Goal: Task Accomplishment & Management: Complete application form

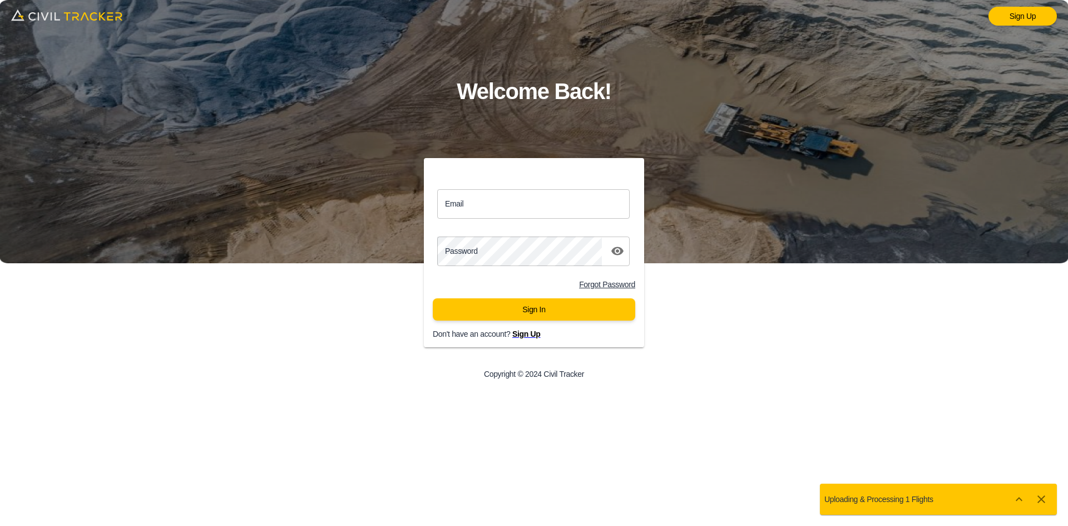
click at [493, 207] on input "Email" at bounding box center [533, 203] width 192 height 29
type input "[EMAIL_ADDRESS][DOMAIN_NAME]"
click at [543, 311] on button "Sign In" at bounding box center [534, 309] width 202 height 22
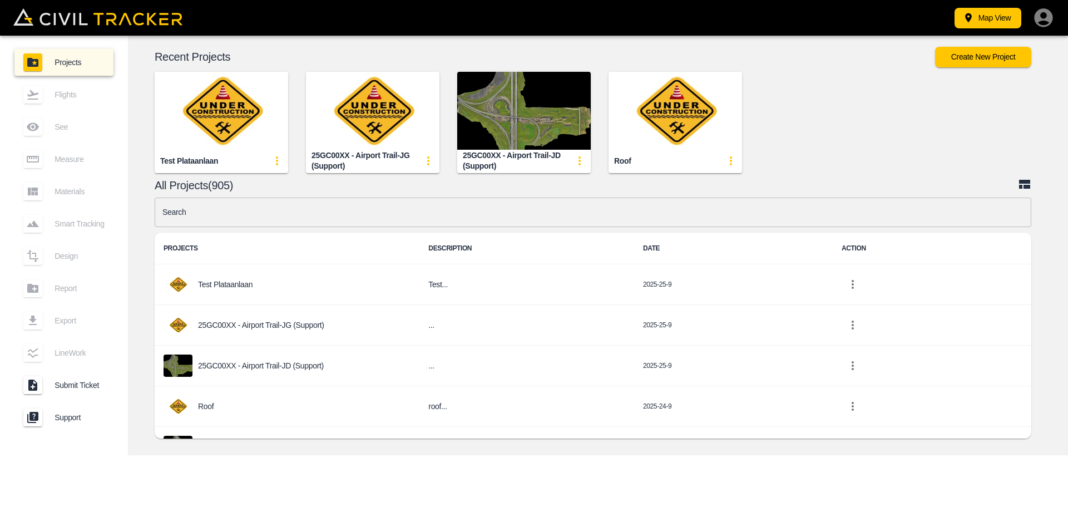
click at [489, 477] on div "Map View Projects Flights See Measure Materials Smart Tracking Design Report Ex…" at bounding box center [534, 263] width 1068 height 526
click at [425, 211] on input "text" at bounding box center [593, 211] width 877 height 29
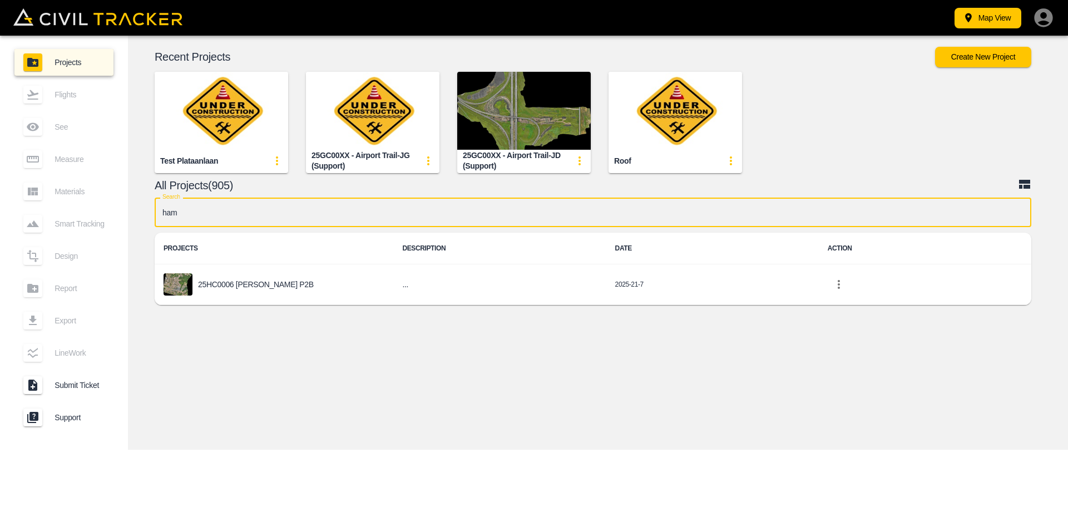
type input "[PERSON_NAME]"
click at [255, 286] on p "25HC0006 [PERSON_NAME] P2B" at bounding box center [256, 284] width 116 height 9
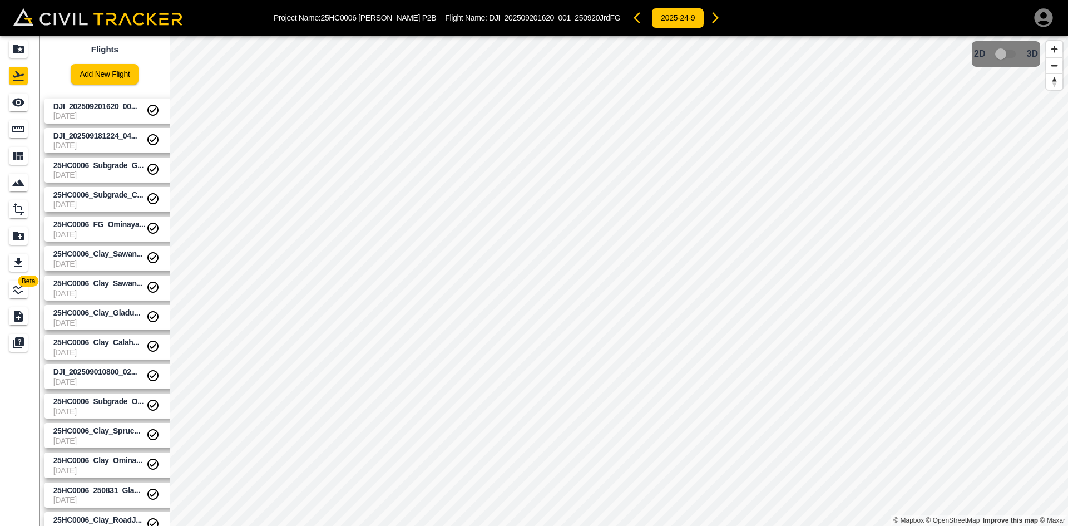
click at [123, 73] on link "Add New Flight" at bounding box center [105, 74] width 68 height 21
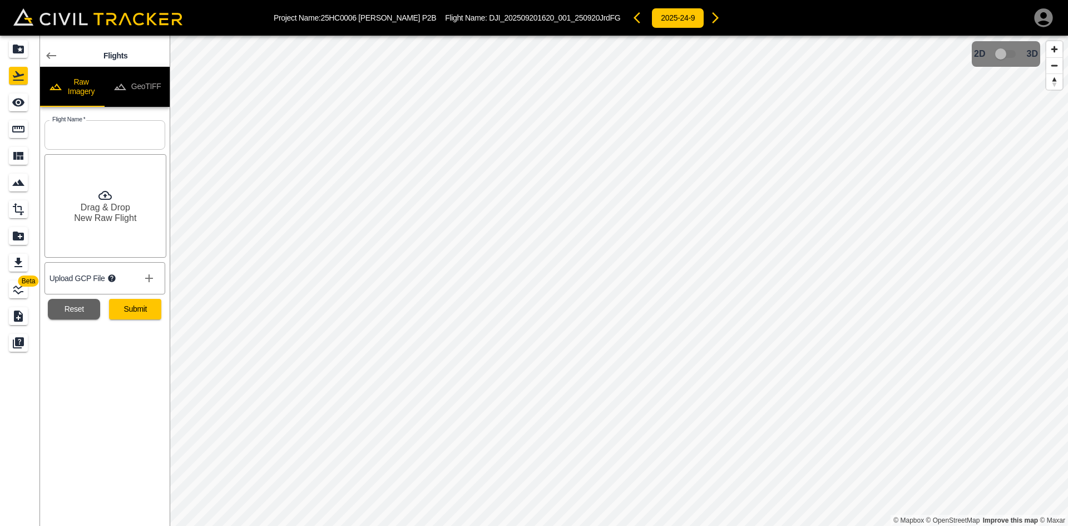
click at [149, 82] on button "GeoTIFF" at bounding box center [137, 87] width 65 height 40
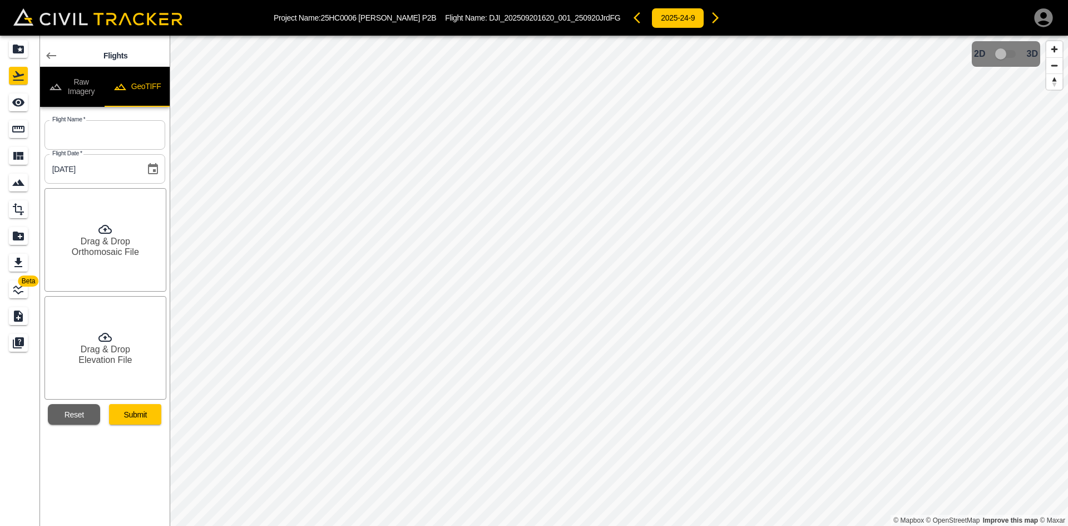
click at [113, 243] on h6 "Drag & Drop" at bounding box center [106, 241] width 50 height 11
click at [111, 369] on div "Drag & Drop Elevation File" at bounding box center [106, 347] width 122 height 103
click at [130, 142] on input "text" at bounding box center [105, 134] width 121 height 29
paste input "DJI_202509221351_002_250922CALAHESENFG"
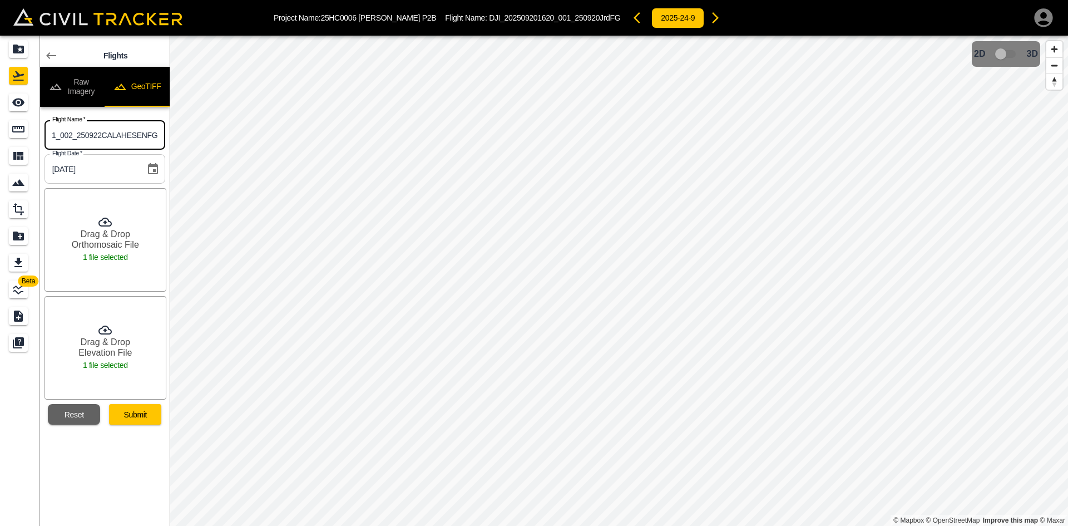
type input "DJI_202509221351_002_250922CALAHESENFG"
click at [140, 412] on button "Submit" at bounding box center [135, 414] width 52 height 21
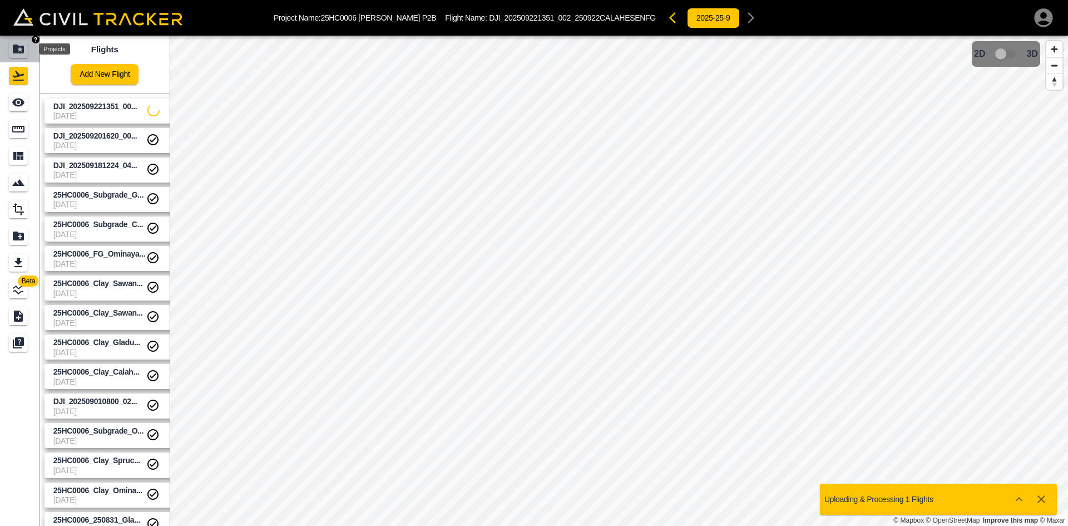
click at [19, 50] on icon "Projects" at bounding box center [18, 48] width 13 height 13
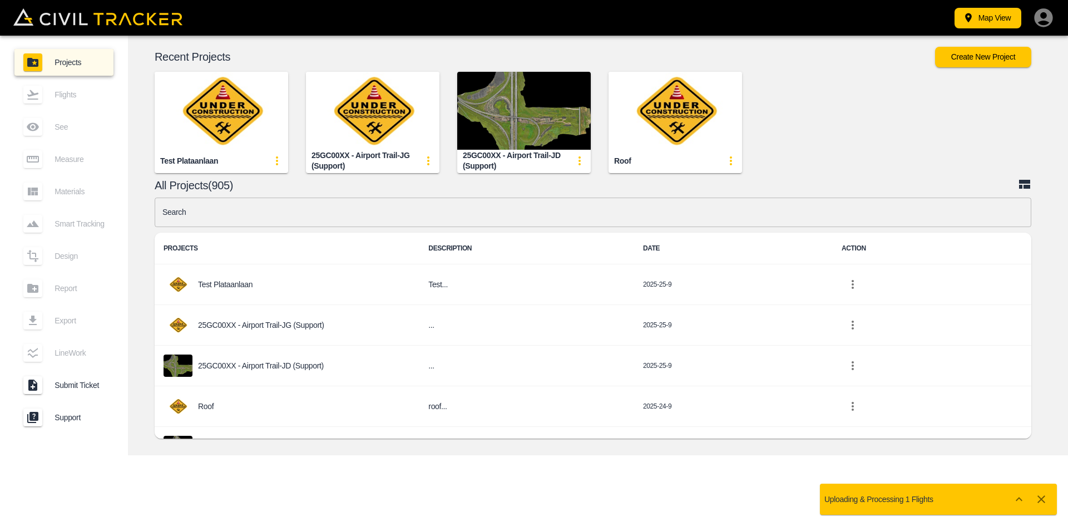
click at [365, 113] on img "button" at bounding box center [373, 111] width 134 height 78
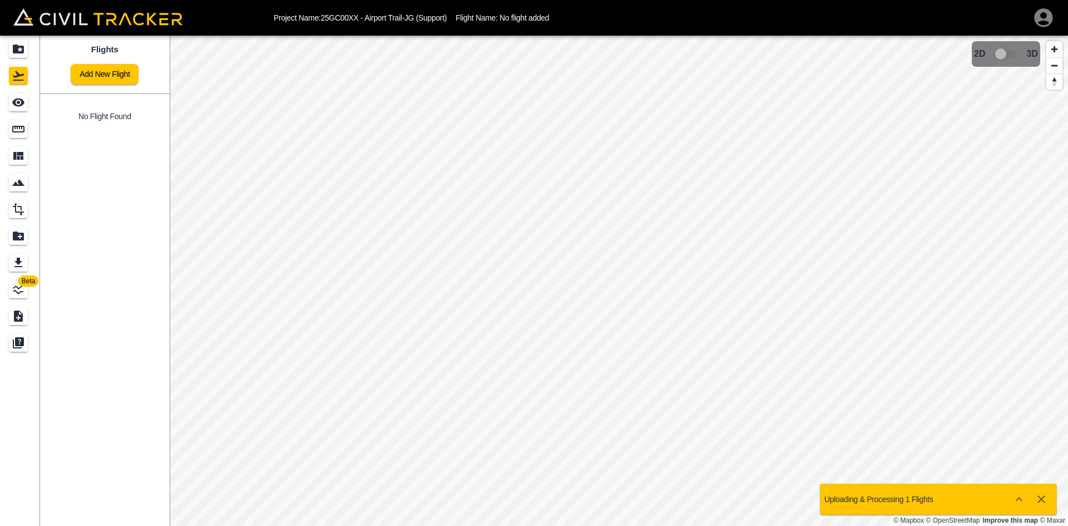
click at [129, 78] on link "Add New Flight" at bounding box center [105, 74] width 68 height 21
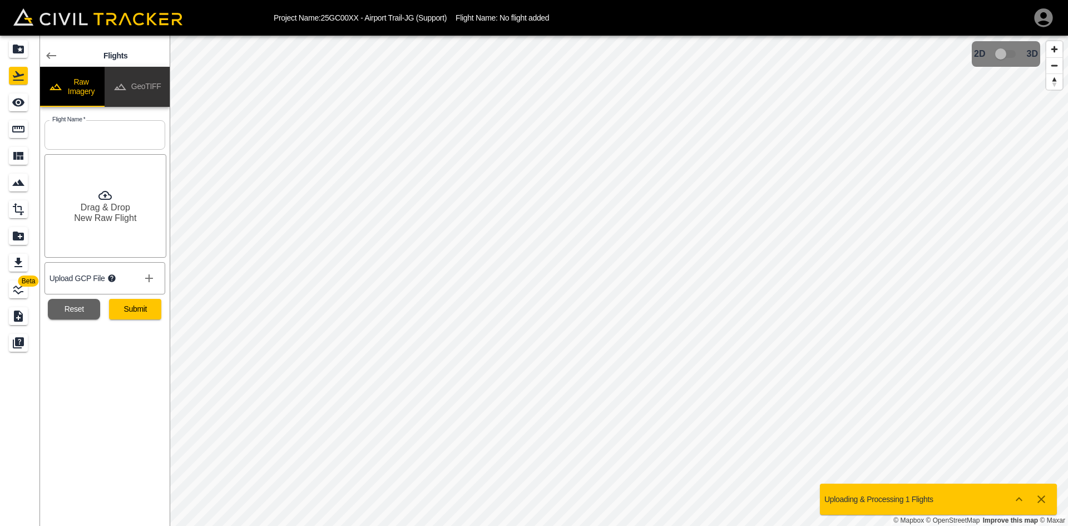
click at [156, 85] on button "GeoTIFF" at bounding box center [137, 87] width 65 height 40
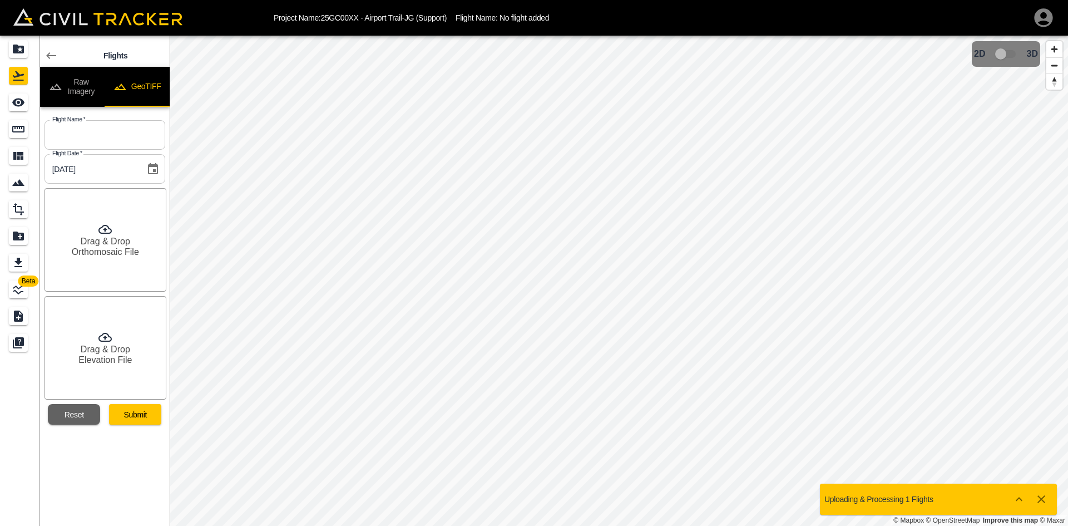
click at [123, 88] on icon "disabled tabs example" at bounding box center [119, 86] width 13 height 13
click at [100, 132] on input "text" at bounding box center [105, 134] width 121 height 29
type input "[DATE]"
click at [99, 246] on h6 "Drag & Drop" at bounding box center [106, 241] width 50 height 11
click at [118, 344] on h6 "Drag & Drop" at bounding box center [106, 349] width 50 height 11
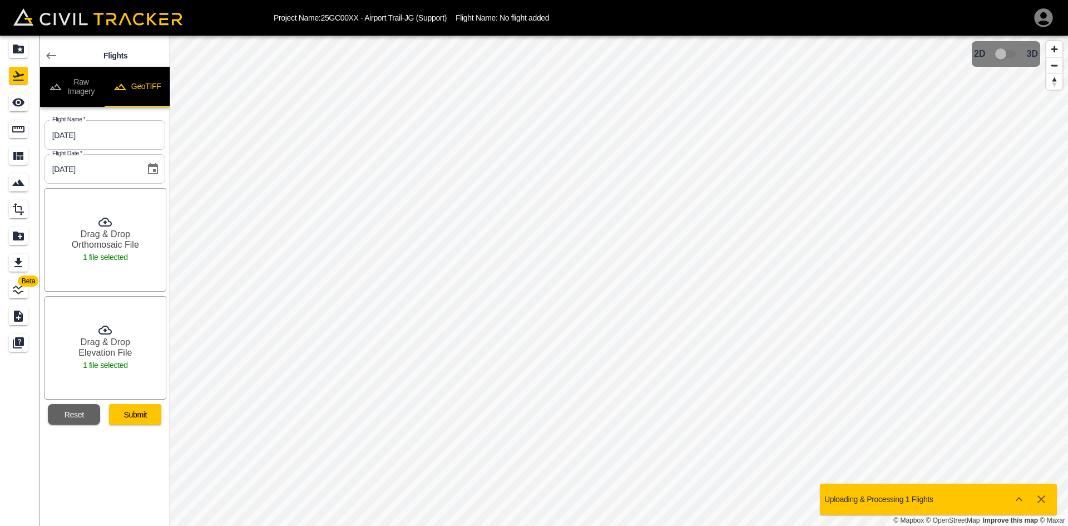
click at [137, 418] on button "Submit" at bounding box center [135, 414] width 52 height 21
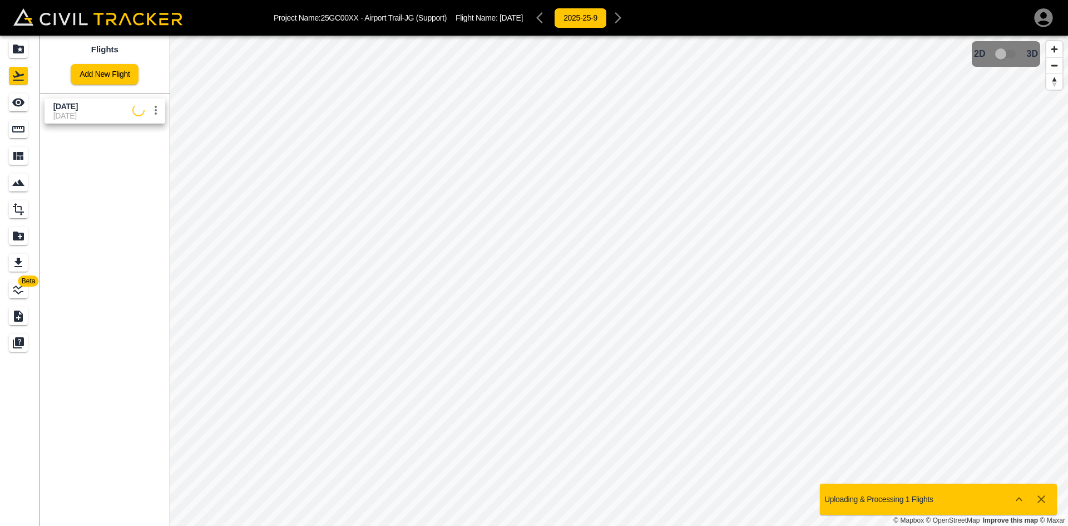
click at [122, 228] on div "Flights Add New Flight [DATE] [DATE]" at bounding box center [105, 281] width 130 height 490
drag, startPoint x: 23, startPoint y: 52, endPoint x: 312, endPoint y: 488, distance: 522.6
click at [23, 52] on icon "Projects" at bounding box center [18, 49] width 11 height 9
